Goal: Navigation & Orientation: Find specific page/section

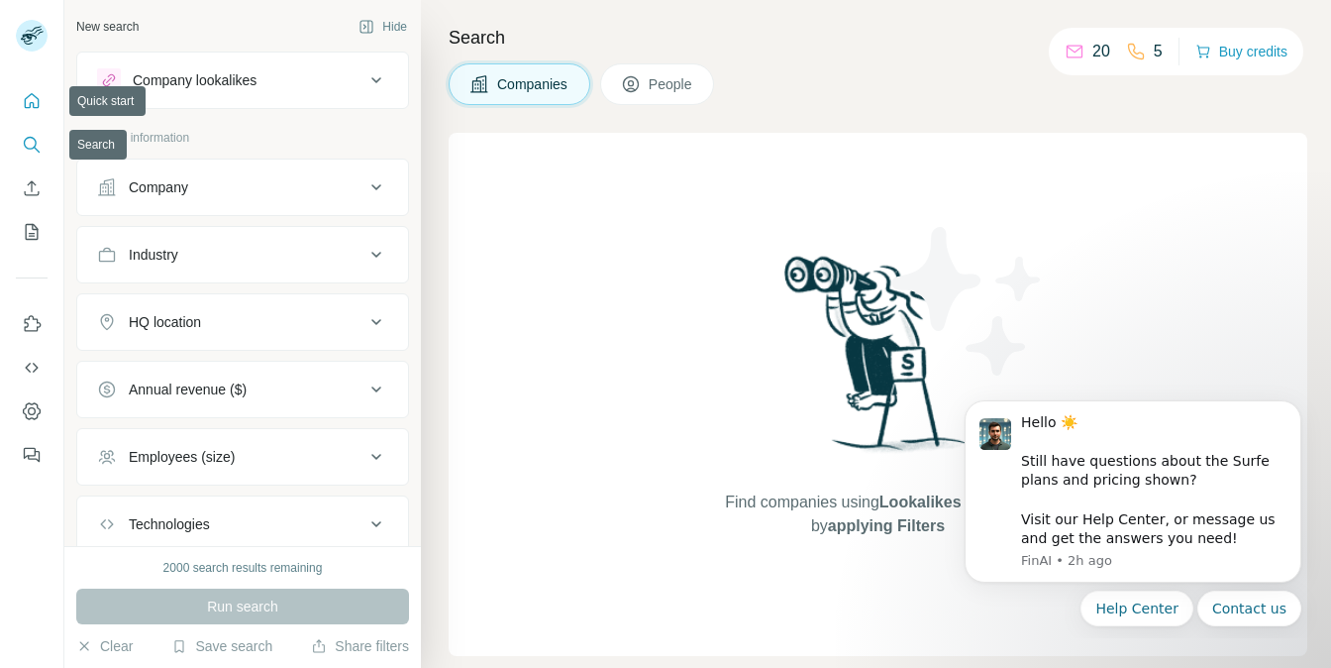
click at [28, 107] on icon "Quick start" at bounding box center [32, 100] width 15 height 15
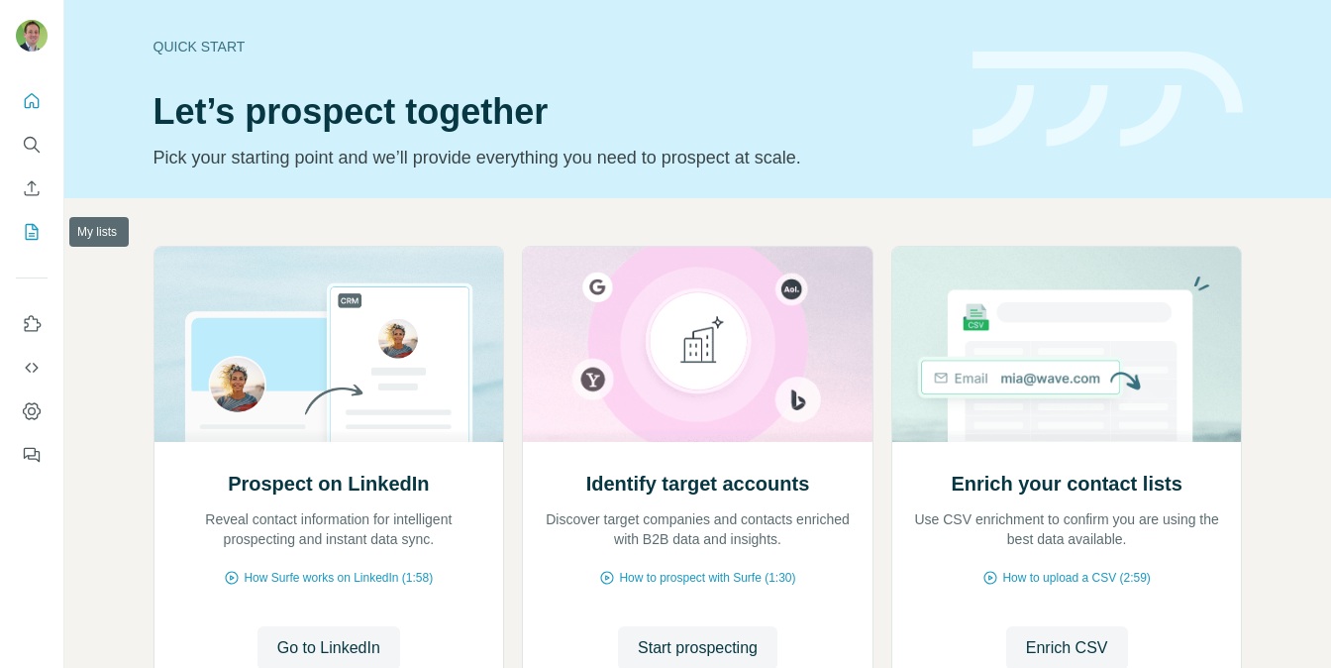
click at [37, 233] on icon "My lists" at bounding box center [32, 232] width 13 height 16
